Goal: Task Accomplishment & Management: Manage account settings

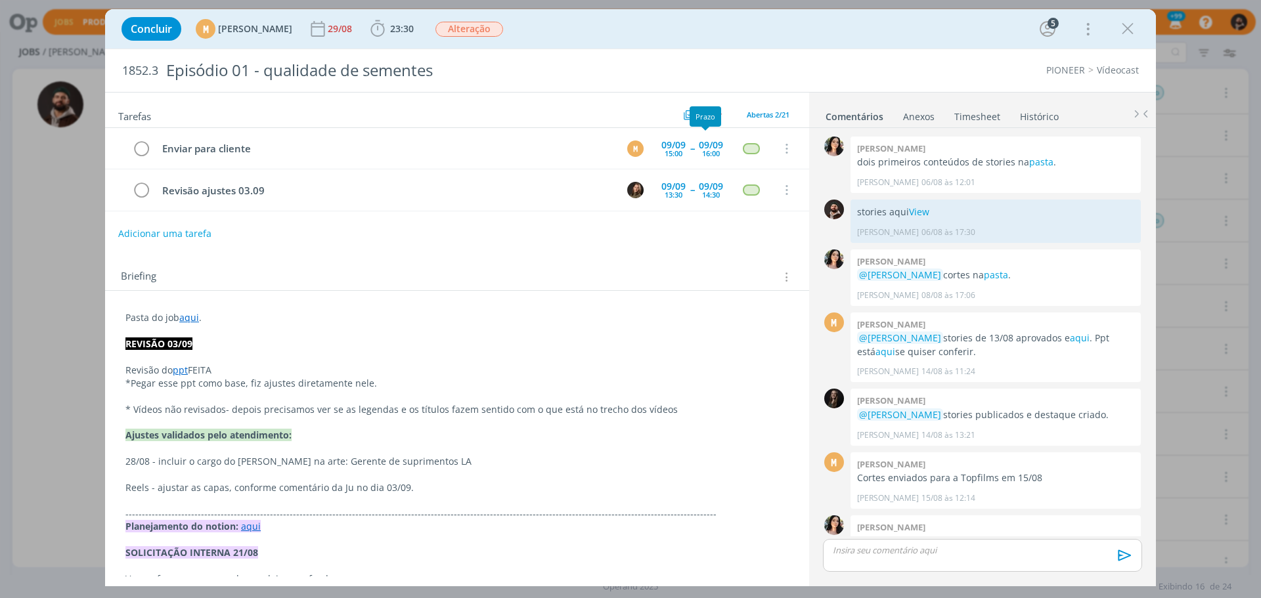
scroll to position [1391, 0]
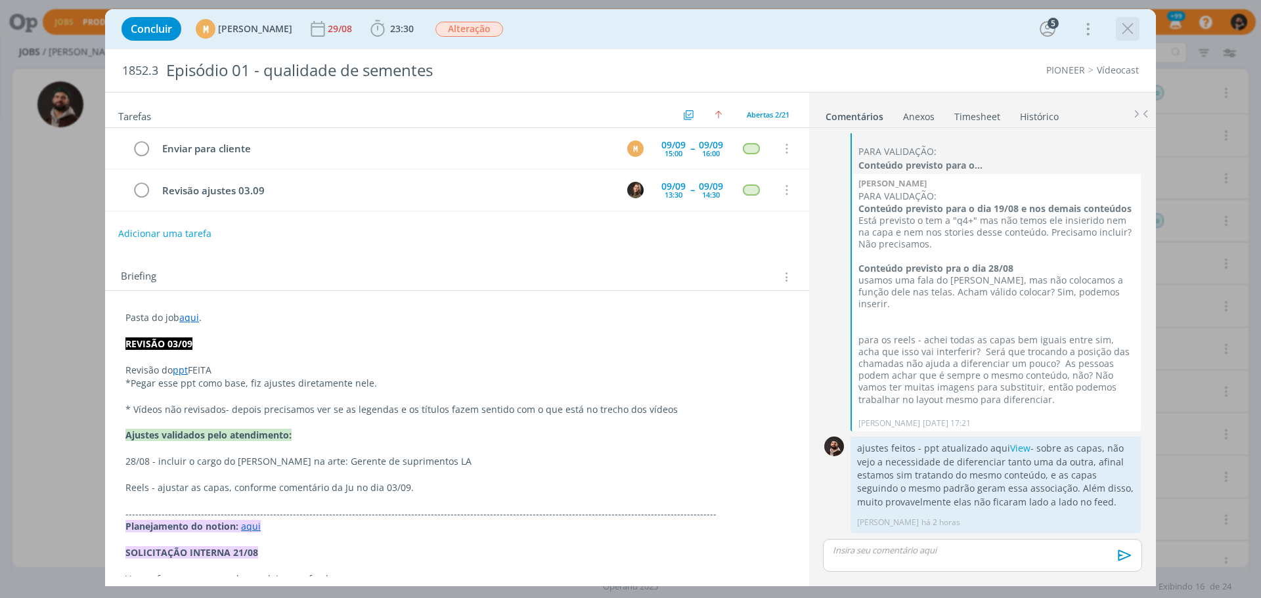
click at [1127, 26] on icon "dialog" at bounding box center [1128, 29] width 20 height 20
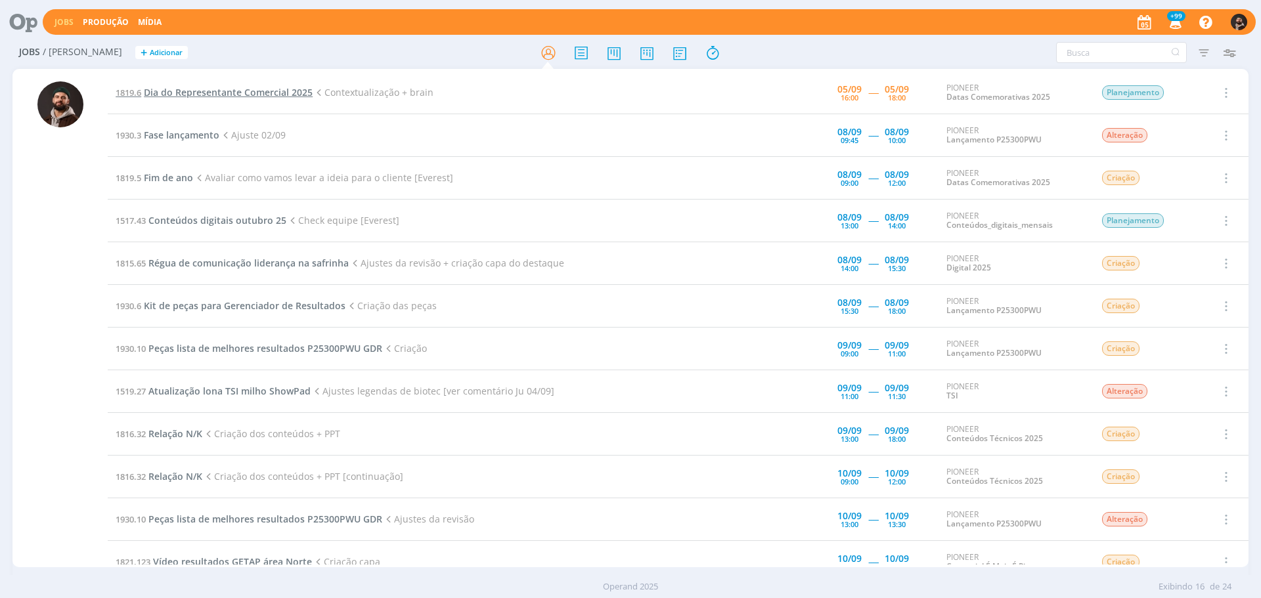
click at [272, 93] on span "Dia do Representante Comercial 2025" at bounding box center [228, 92] width 169 height 12
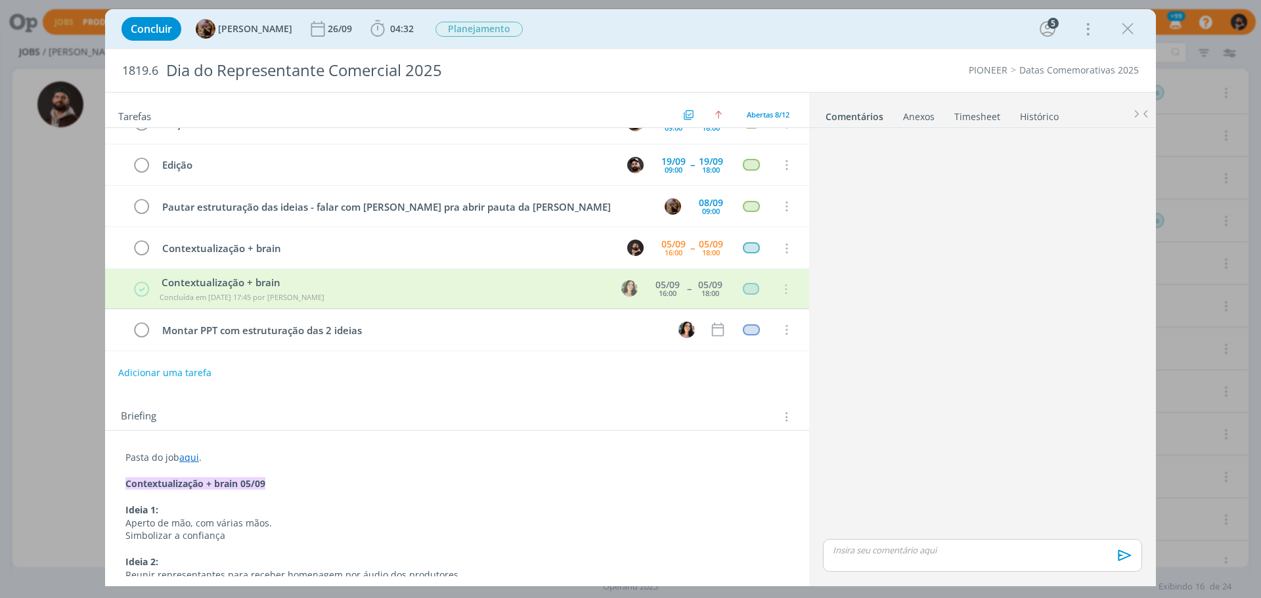
scroll to position [108, 0]
click at [1134, 28] on icon "dialog" at bounding box center [1128, 29] width 20 height 20
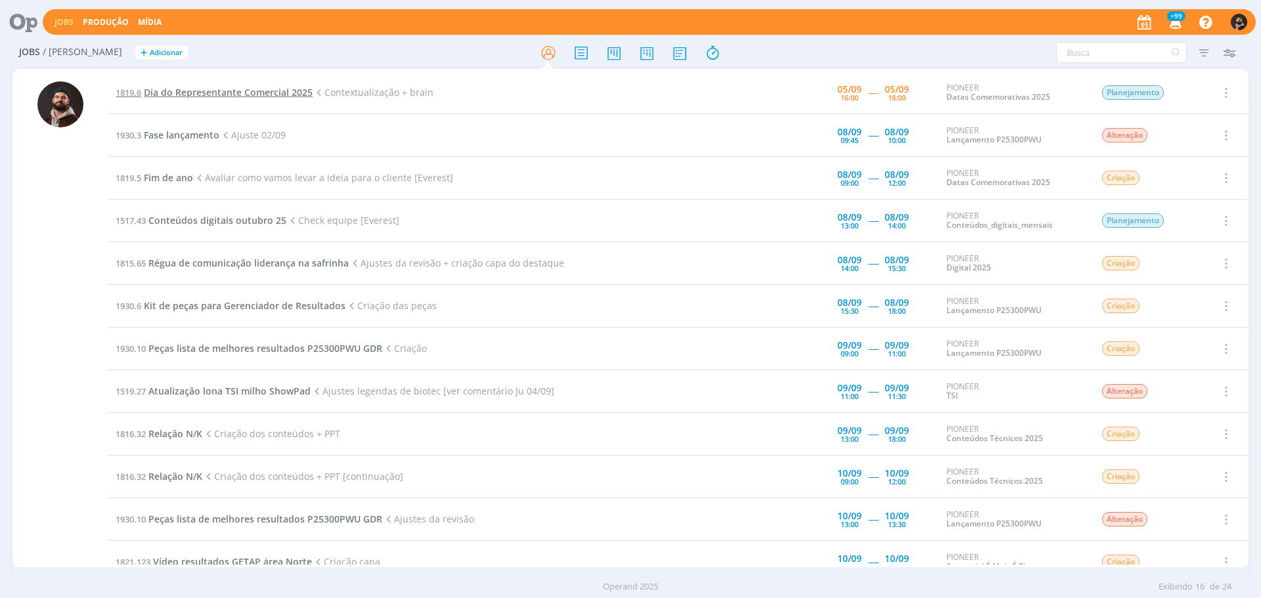
click at [243, 87] on span "Dia do Representante Comercial 2025" at bounding box center [228, 92] width 169 height 12
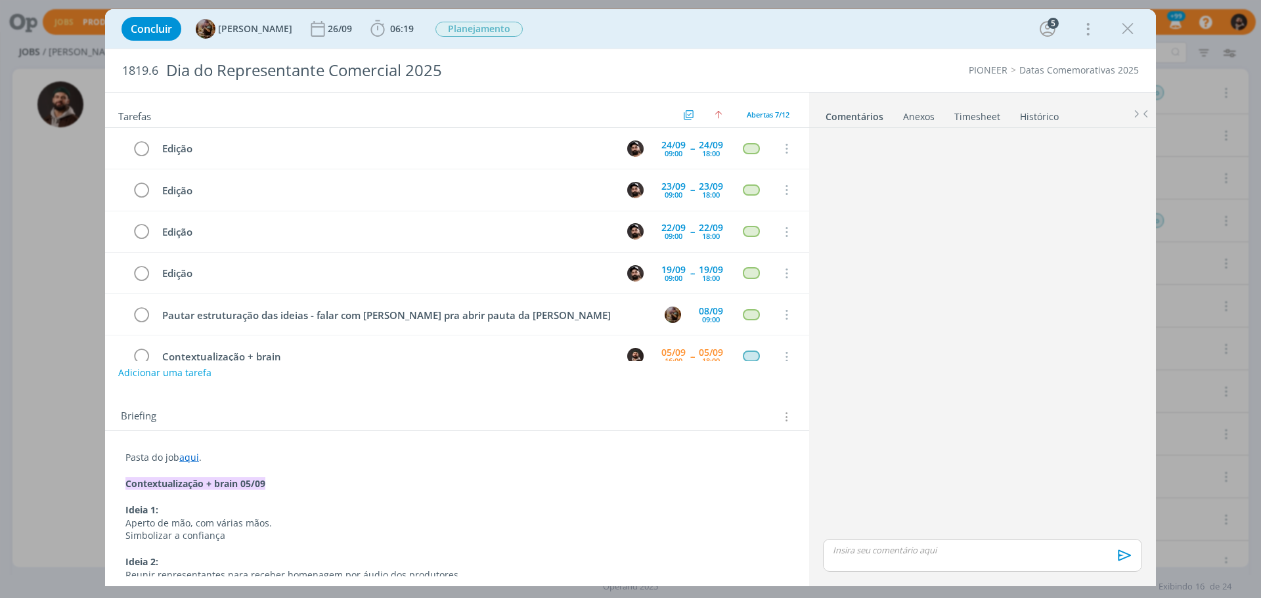
scroll to position [68, 0]
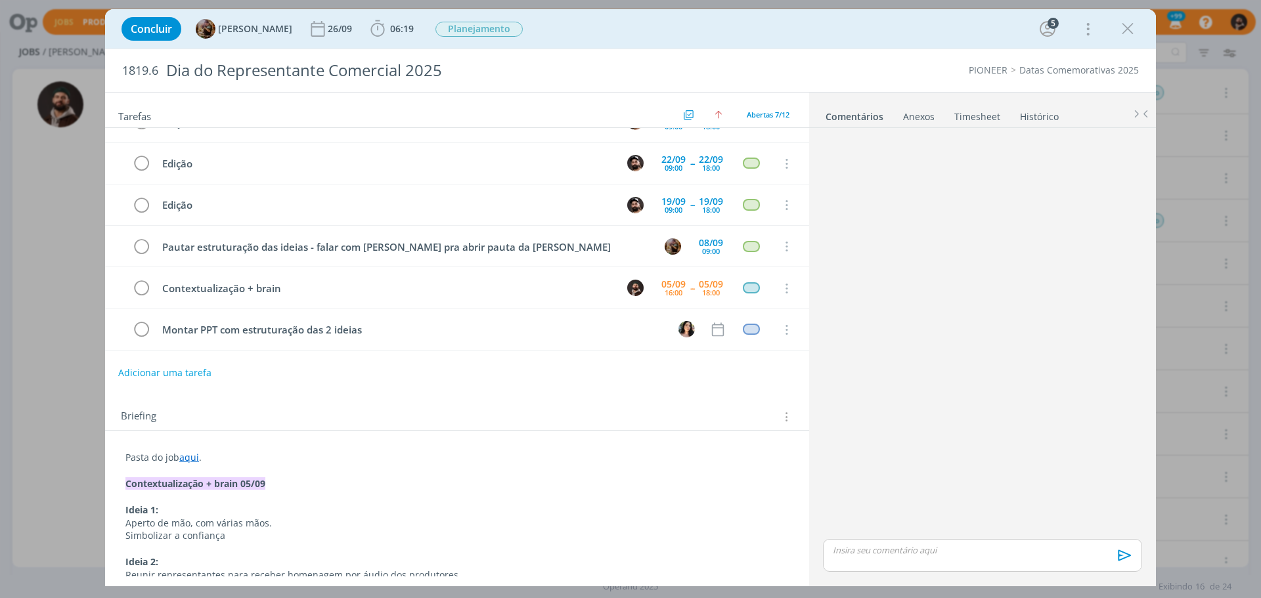
click at [987, 116] on link "Timesheet" at bounding box center [976, 113] width 47 height 19
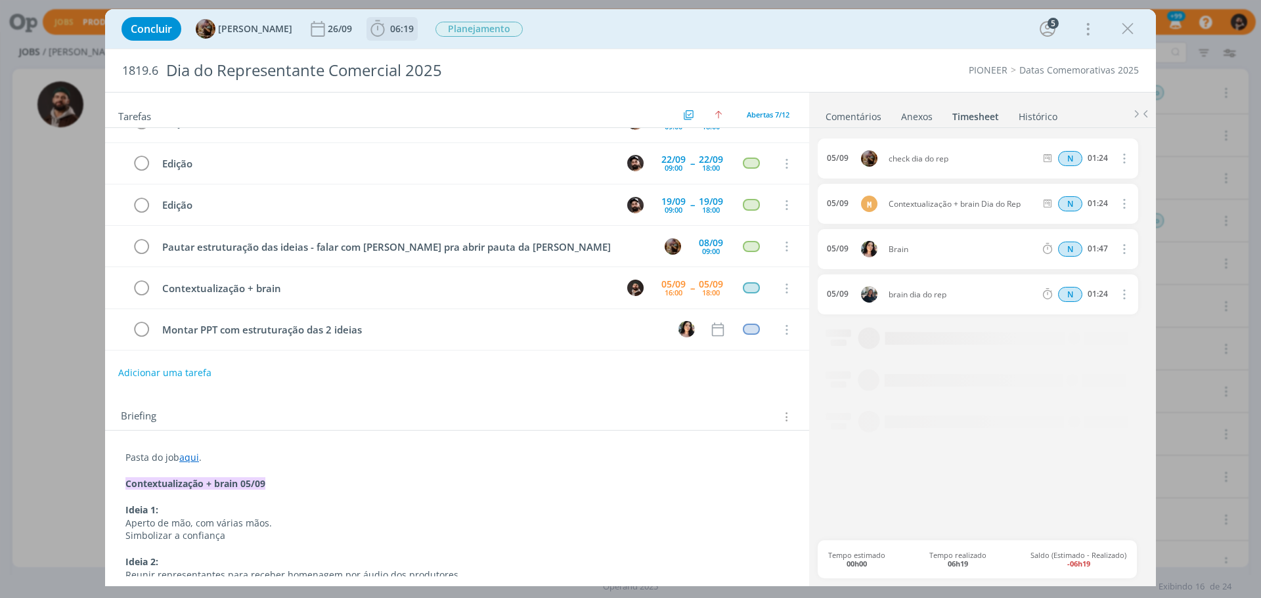
click at [407, 26] on span "06:19" at bounding box center [402, 28] width 24 height 12
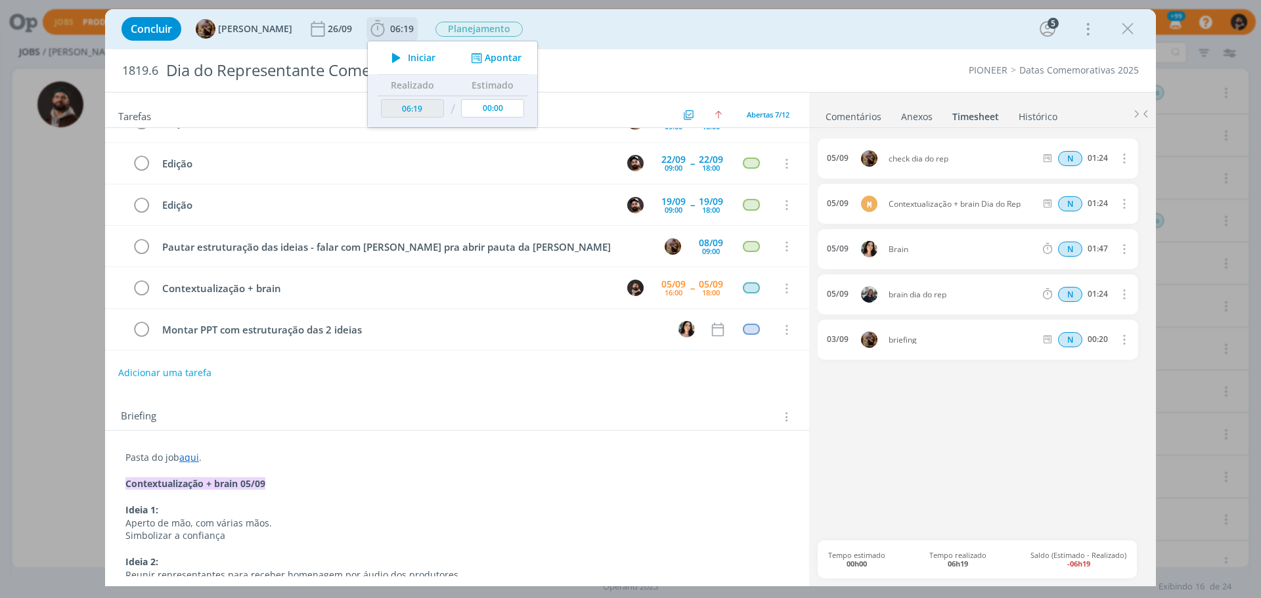
click at [520, 56] on button "Apontar" at bounding box center [495, 58] width 54 height 14
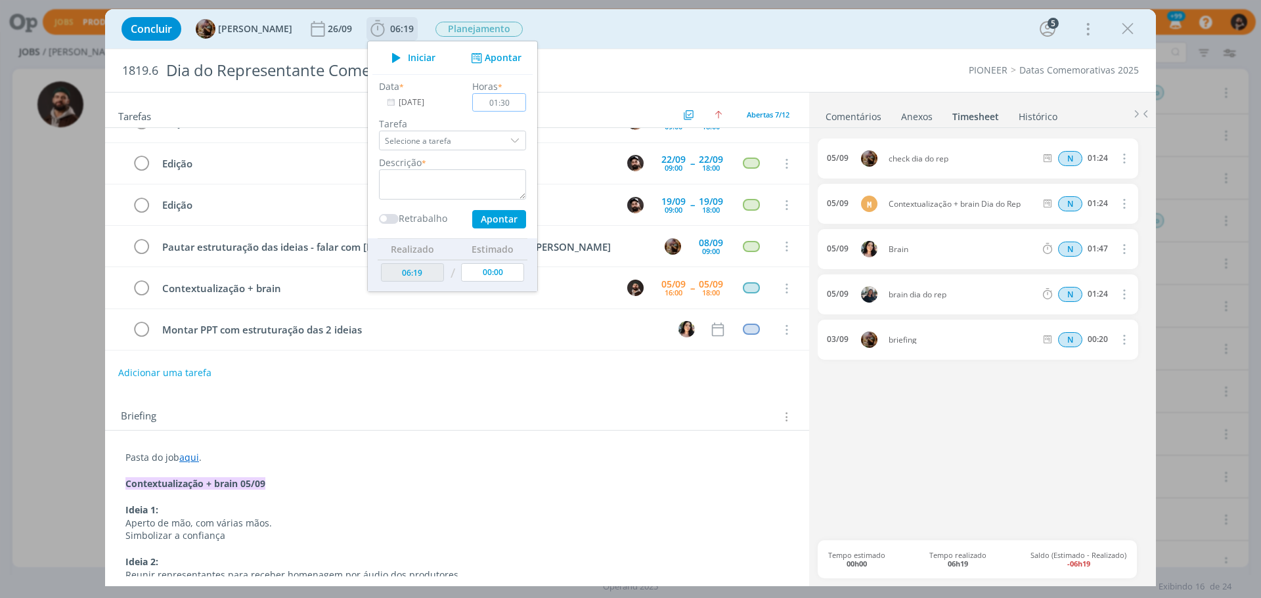
type input "01:30"
click at [507, 173] on textarea "dialog" at bounding box center [452, 184] width 147 height 30
type textarea "brain"
click at [525, 215] on button "Apontar" at bounding box center [499, 219] width 54 height 18
type input "07:49"
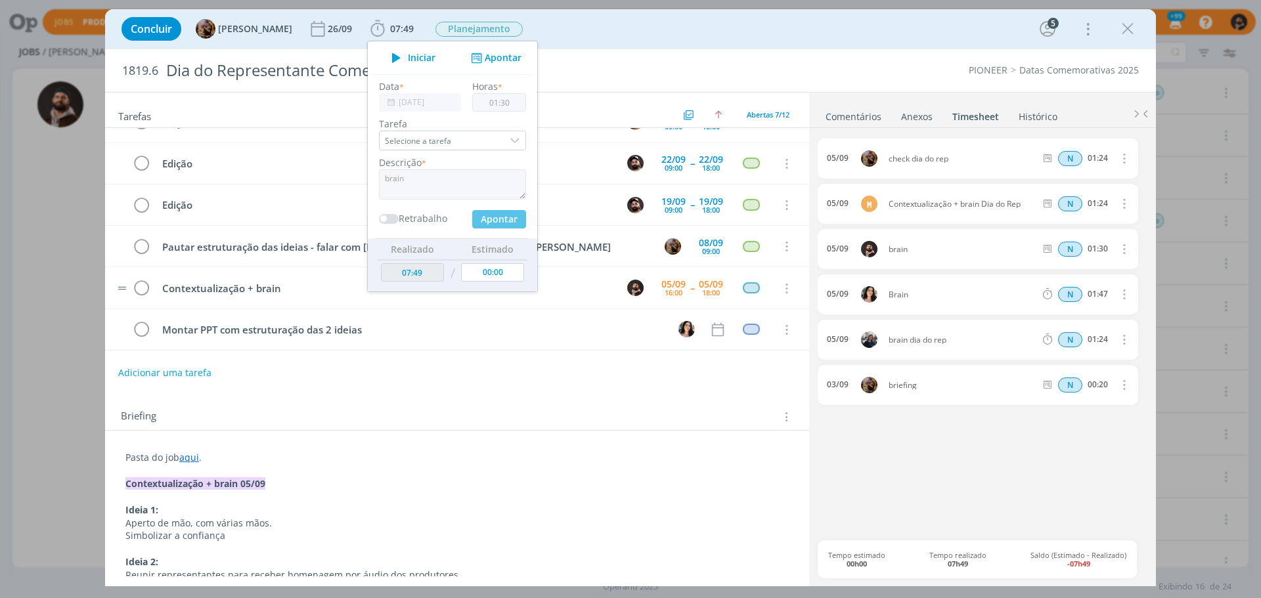
type input "00:00"
click at [144, 289] on icon "dialog" at bounding box center [141, 289] width 18 height 20
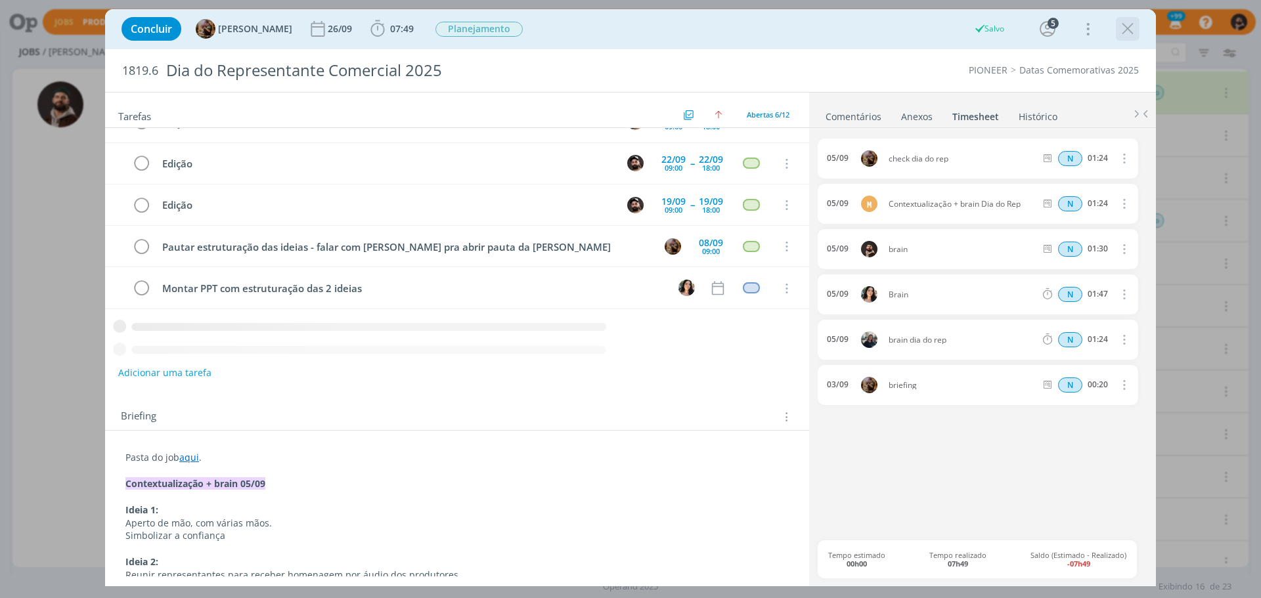
click at [1125, 35] on icon "dialog" at bounding box center [1128, 29] width 20 height 20
